Goal: Information Seeking & Learning: Learn about a topic

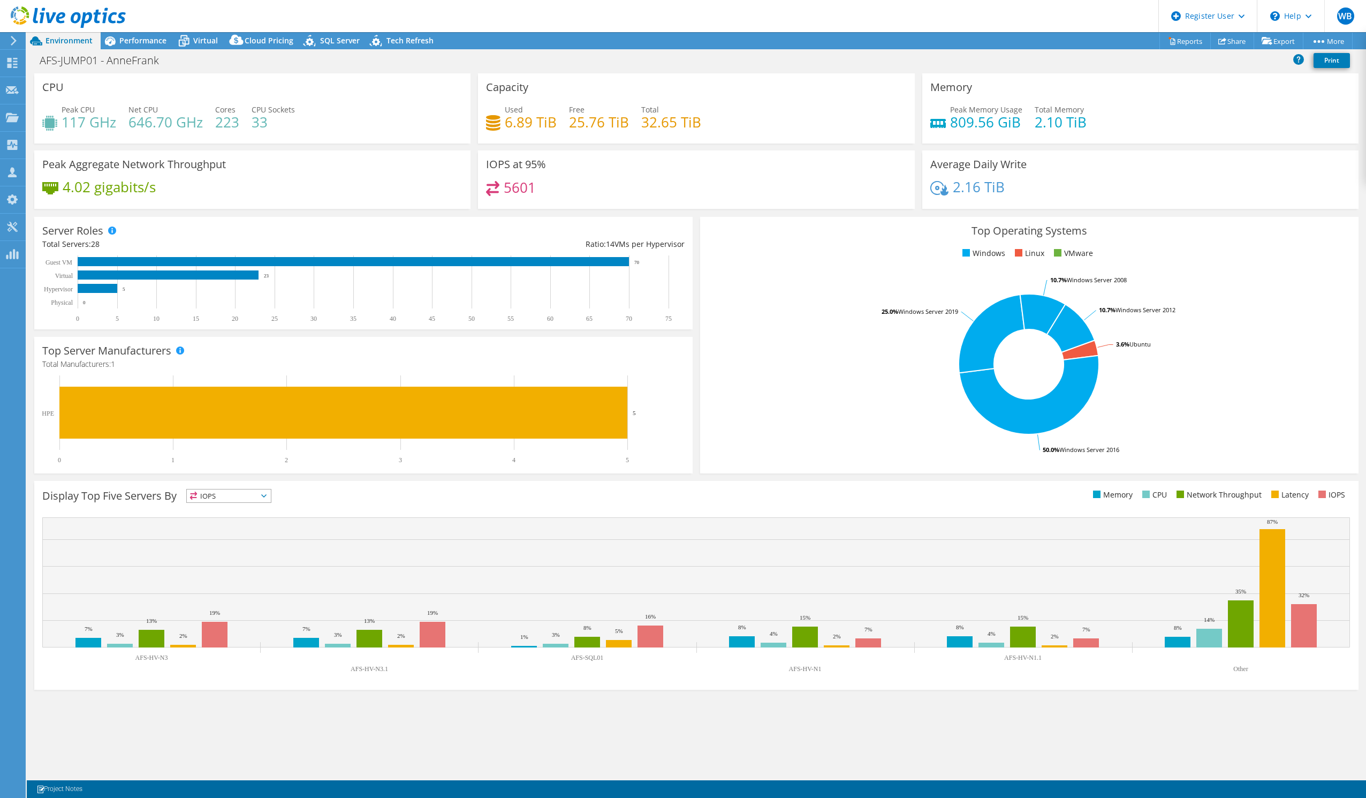
select select "EUFrankfurt"
select select "EUR"
click at [143, 38] on span "Performance" at bounding box center [142, 40] width 47 height 10
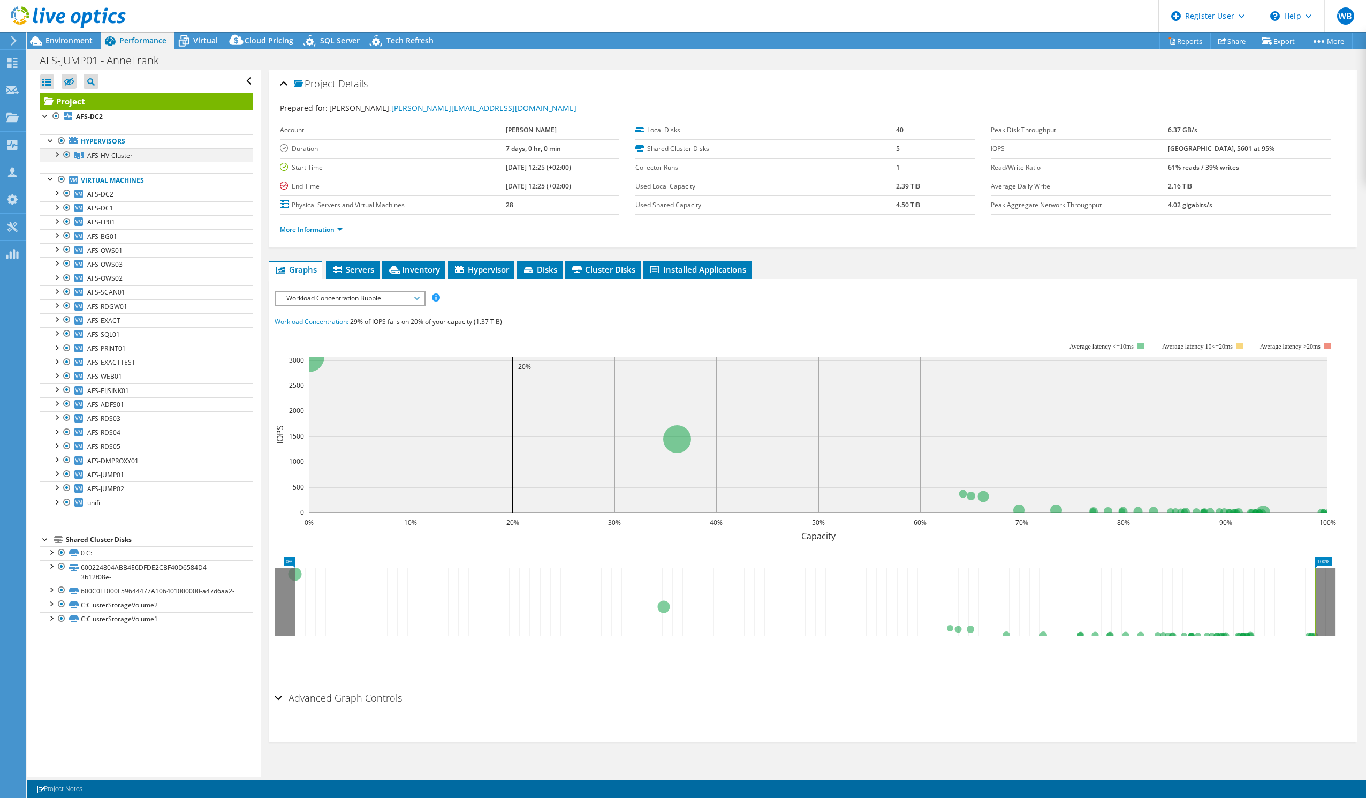
click at [55, 154] on div at bounding box center [56, 153] width 11 height 11
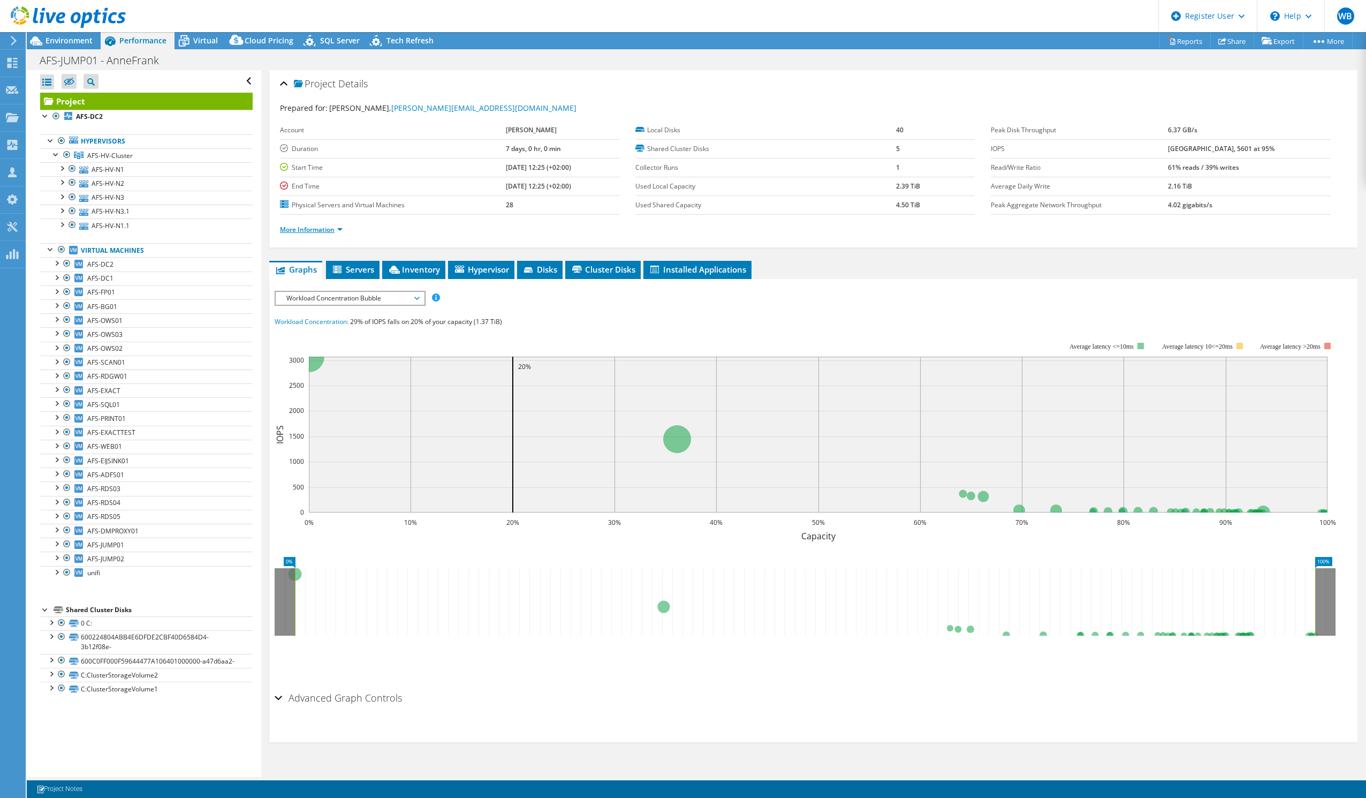
click at [307, 231] on link "More Information" at bounding box center [311, 229] width 63 height 9
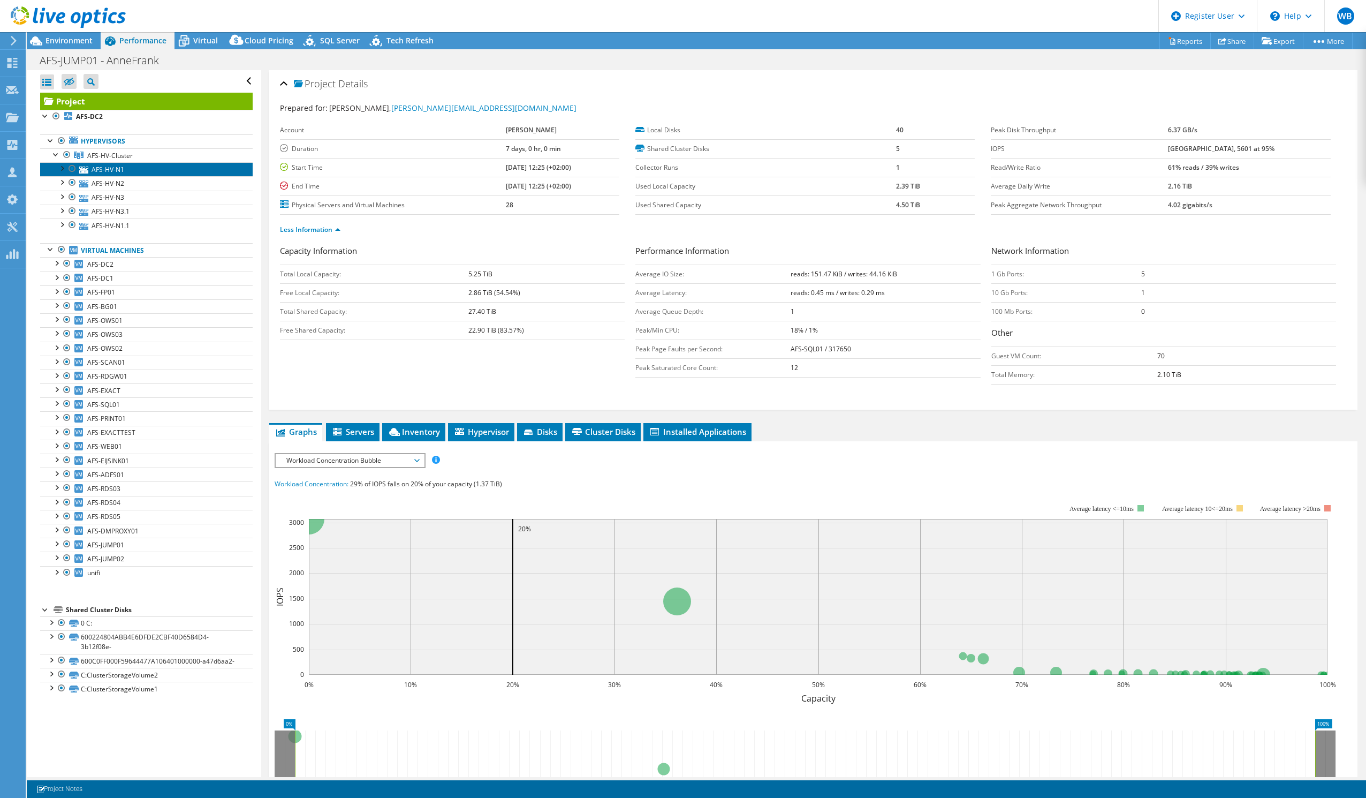
click at [110, 171] on link "AFS-HV-N1" at bounding box center [146, 169] width 213 height 14
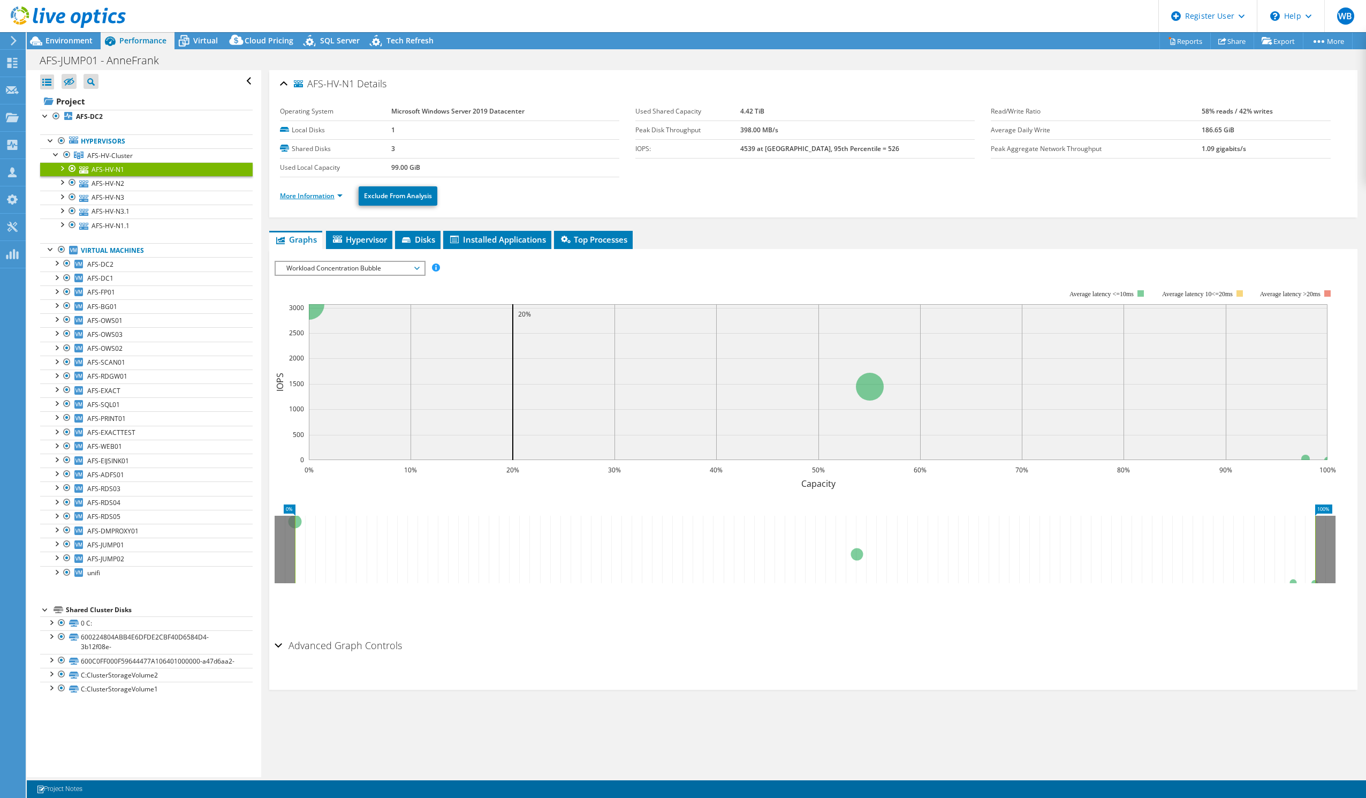
click at [315, 196] on link "More Information" at bounding box center [311, 195] width 63 height 9
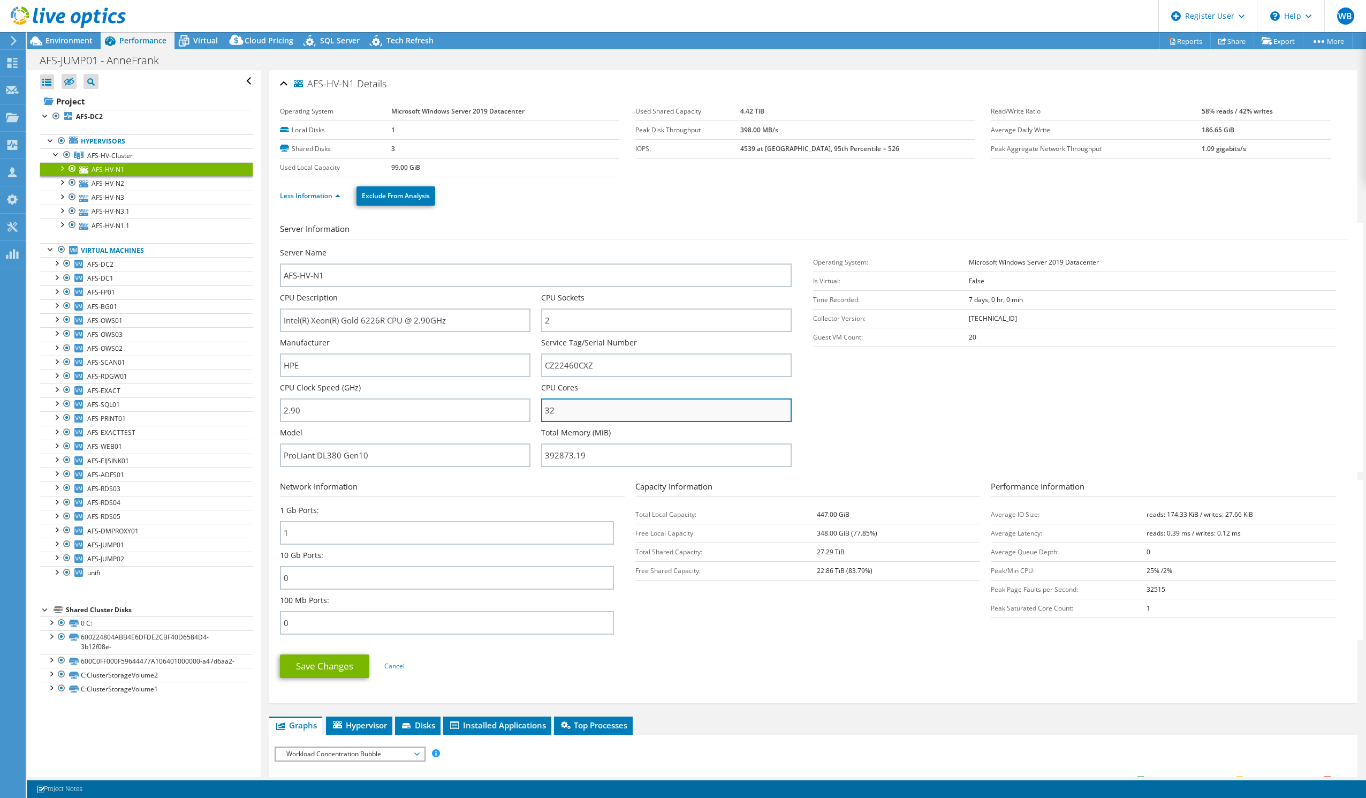
click at [557, 410] on input "32" at bounding box center [666, 410] width 251 height 24
click at [565, 383] on label "CPU Cores" at bounding box center [559, 387] width 37 height 11
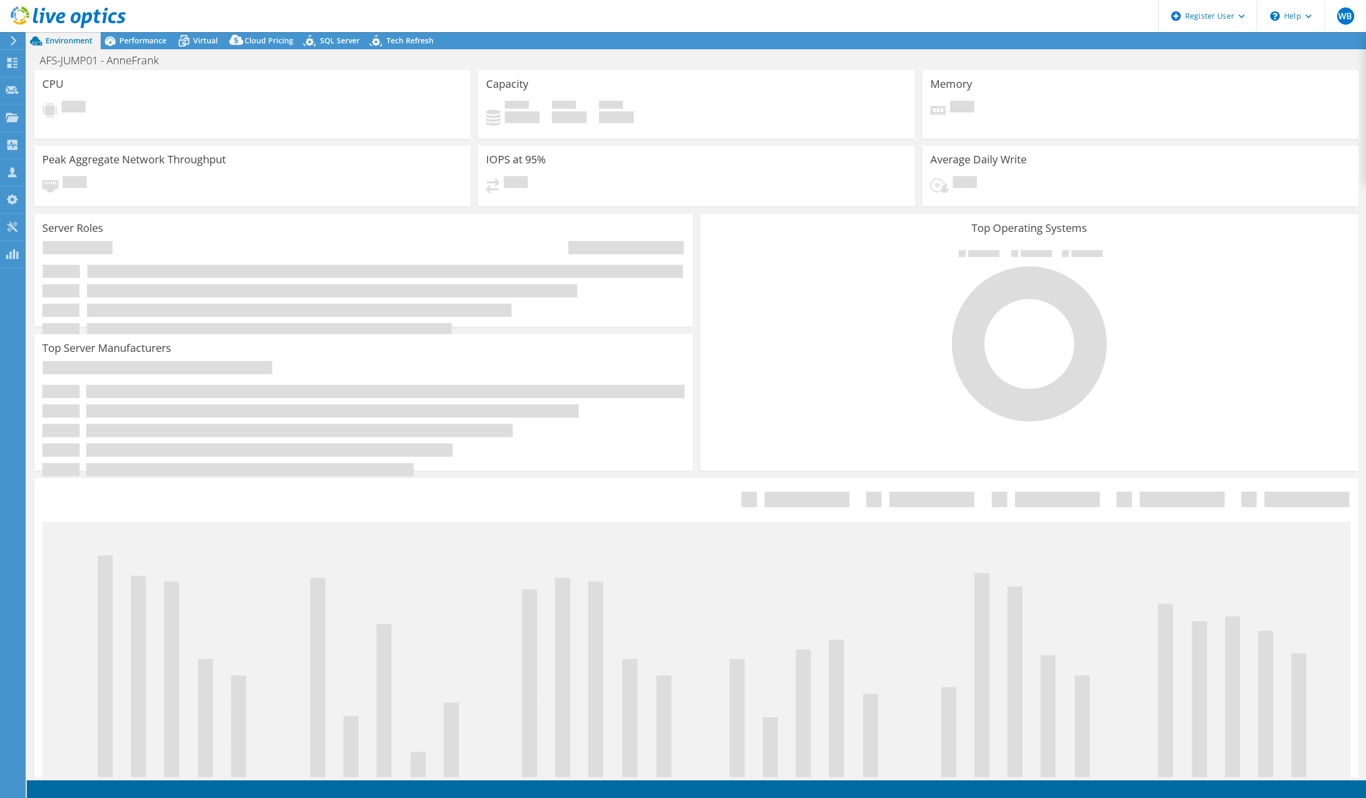
select select "EUFrankfurt"
select select "EUR"
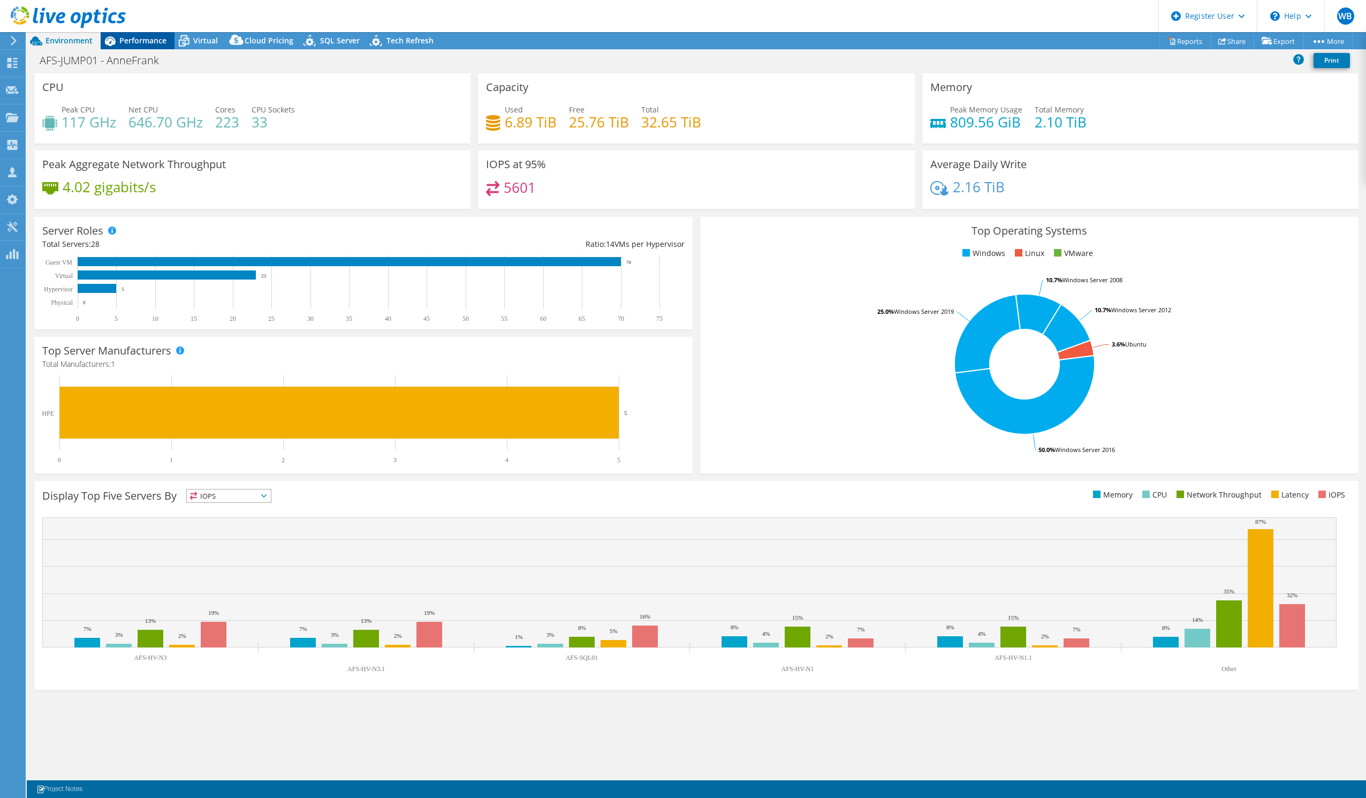
click at [137, 39] on span "Performance" at bounding box center [142, 40] width 47 height 10
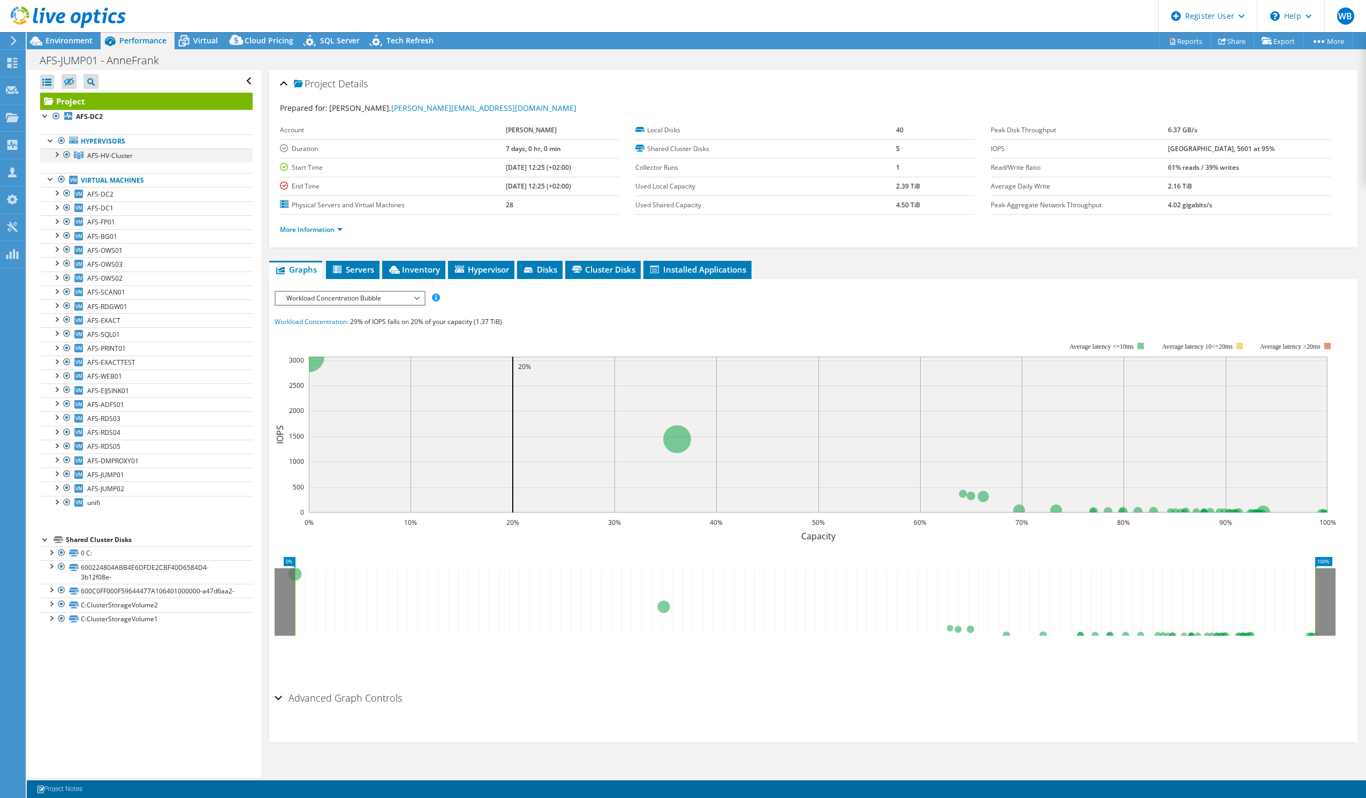
click at [55, 154] on div at bounding box center [56, 153] width 11 height 11
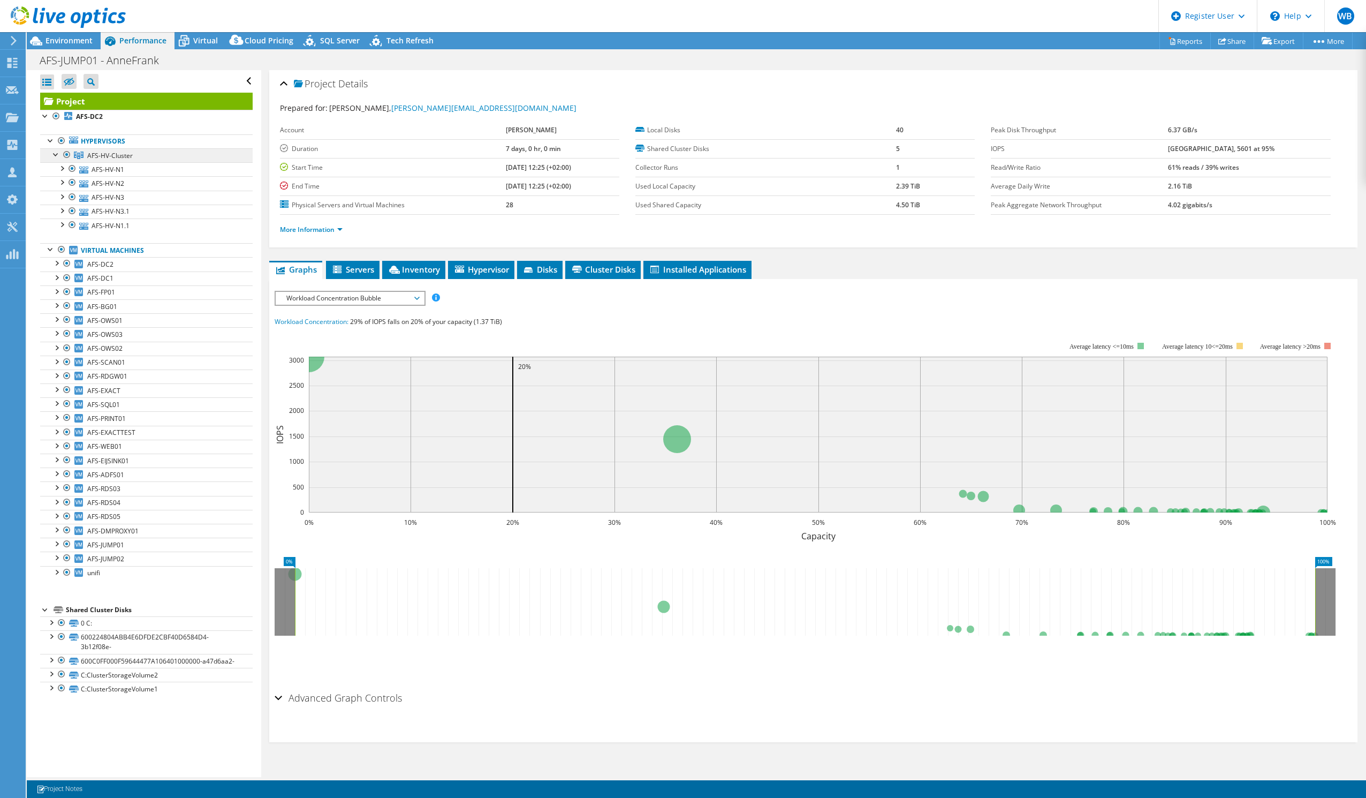
click at [105, 155] on span "AFS-HV-Cluster" at bounding box center [110, 155] width 46 height 9
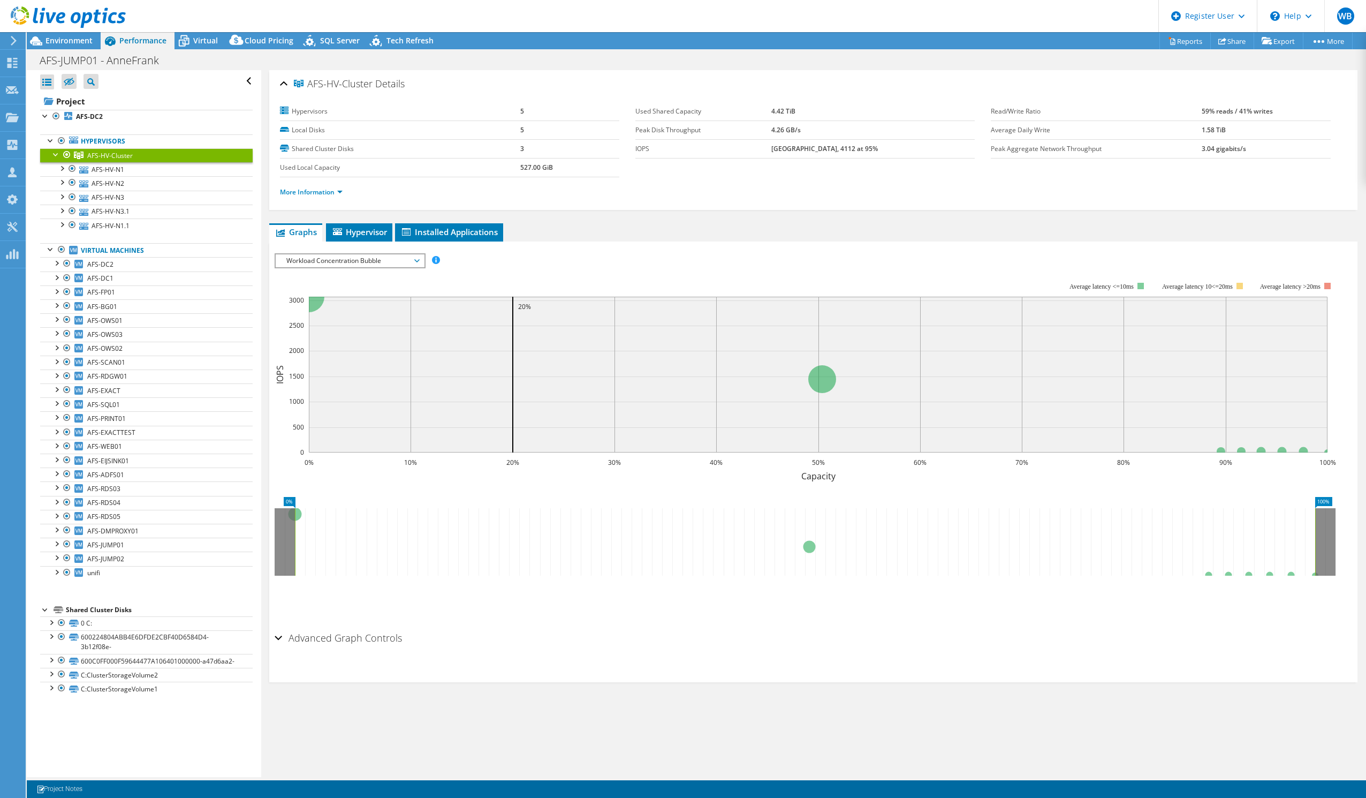
click at [391, 263] on span "Workload Concentration Bubble" at bounding box center [350, 260] width 138 height 13
click at [358, 339] on li "CPU Percentage" at bounding box center [350, 337] width 148 height 13
